Goal: Navigation & Orientation: Find specific page/section

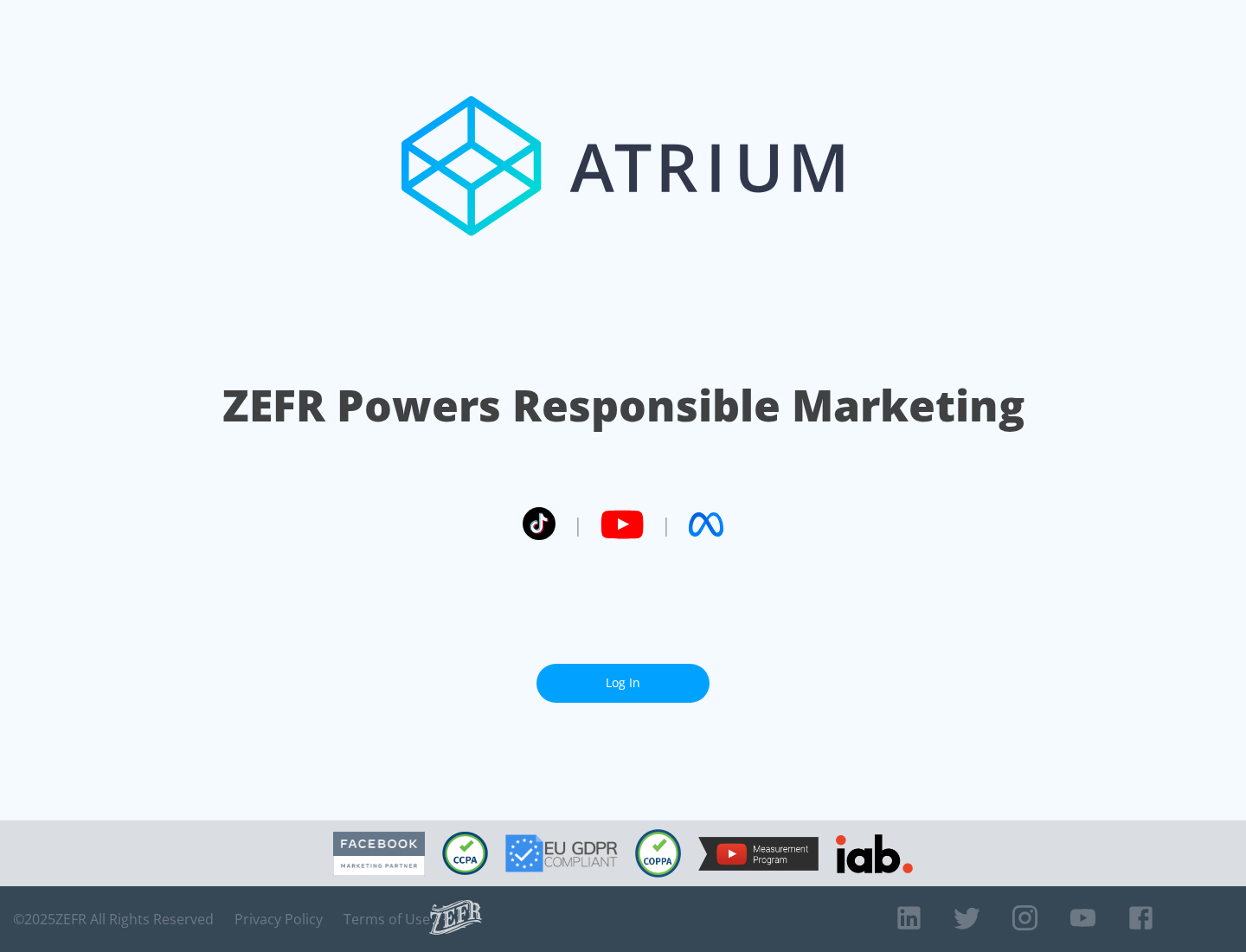
click at [623, 682] on link "Log In" at bounding box center [622, 683] width 173 height 39
